Goal: Go to known website: Access a specific website the user already knows

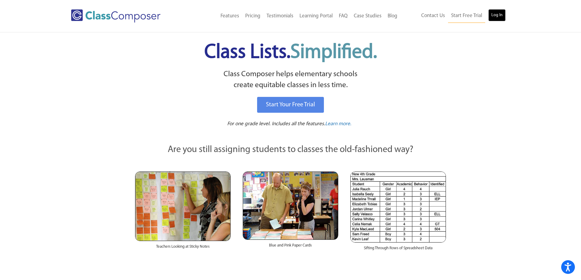
click at [502, 19] on link "Log In" at bounding box center [496, 15] width 17 height 12
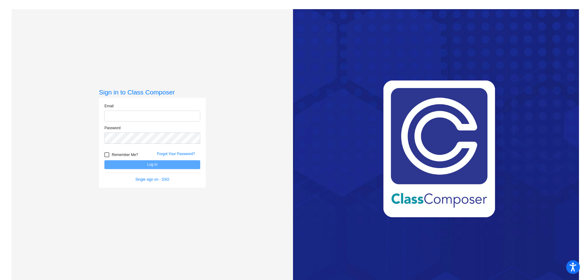
click at [0, 280] on com-1password-button at bounding box center [0, 280] width 0 height 0
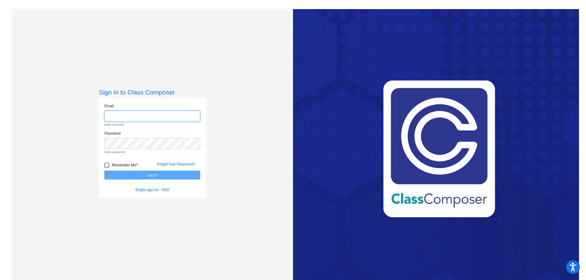
type input "[PERSON_NAME][EMAIL_ADDRESS][DOMAIN_NAME]"
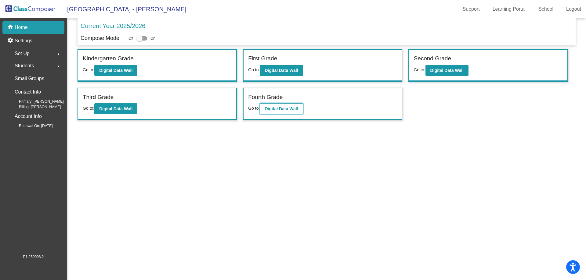
click at [297, 111] on b "Digital Data Wall" at bounding box center [280, 108] width 33 height 5
